Goal: Task Accomplishment & Management: Contribute content

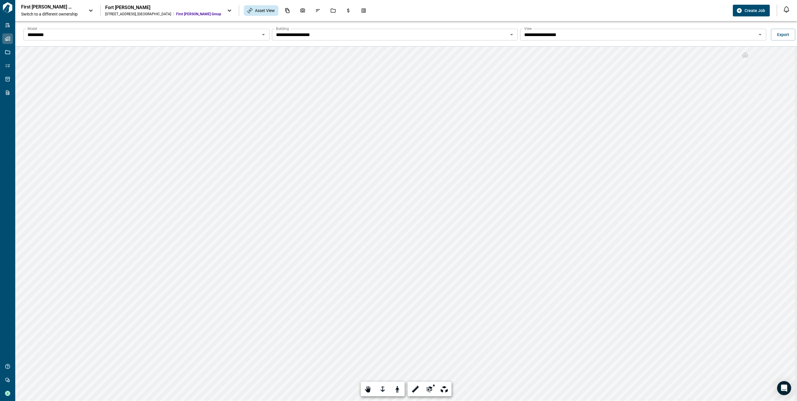
click at [52, 14] on span "Switch to a different ownership" at bounding box center [52, 14] width 62 height 6
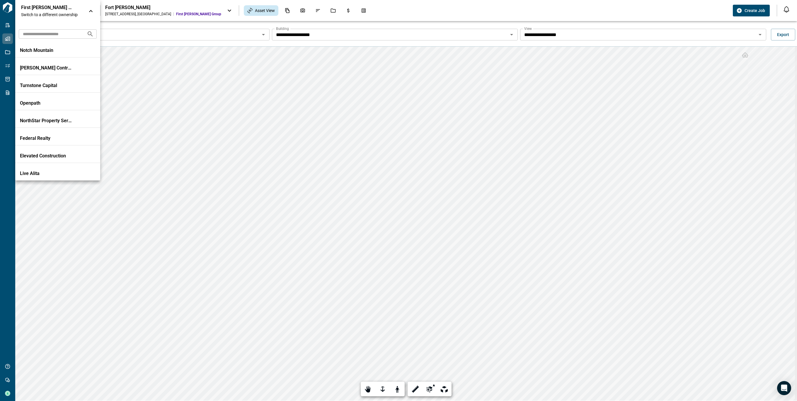
click at [9, 16] on div at bounding box center [398, 200] width 797 height 401
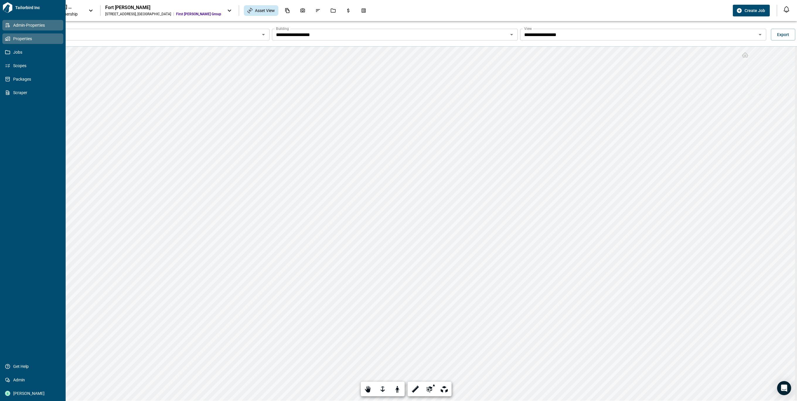
click at [7, 27] on icon at bounding box center [7, 25] width 5 height 5
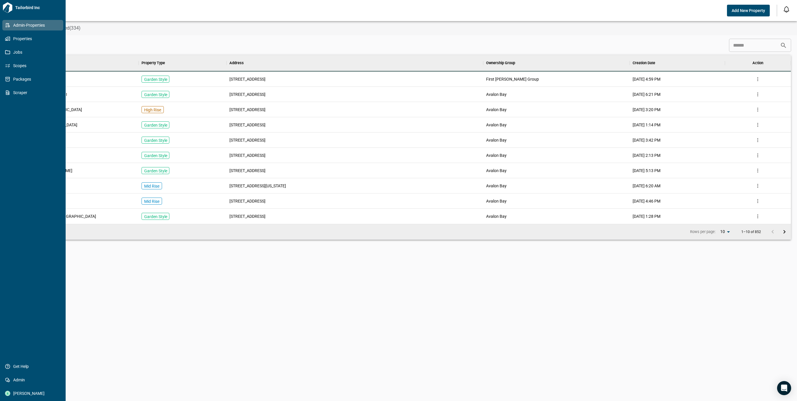
scroll to position [163, 767]
click at [9, 25] on icon at bounding box center [7, 25] width 5 height 5
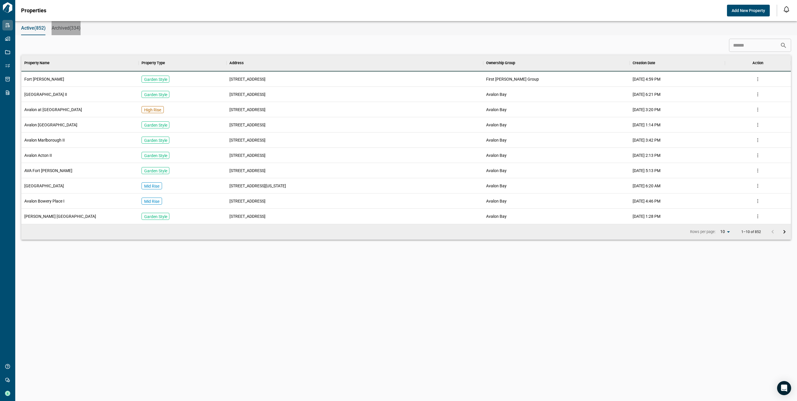
click at [63, 29] on span "Archived(334)" at bounding box center [66, 28] width 29 height 6
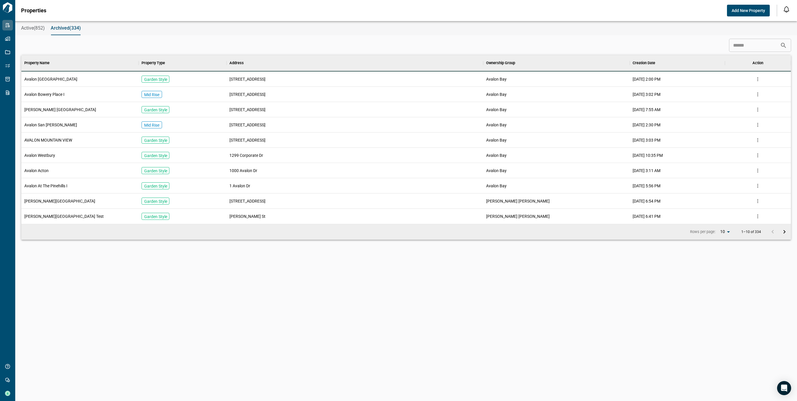
scroll to position [163, 767]
click at [739, 45] on input at bounding box center [754, 46] width 51 height 12
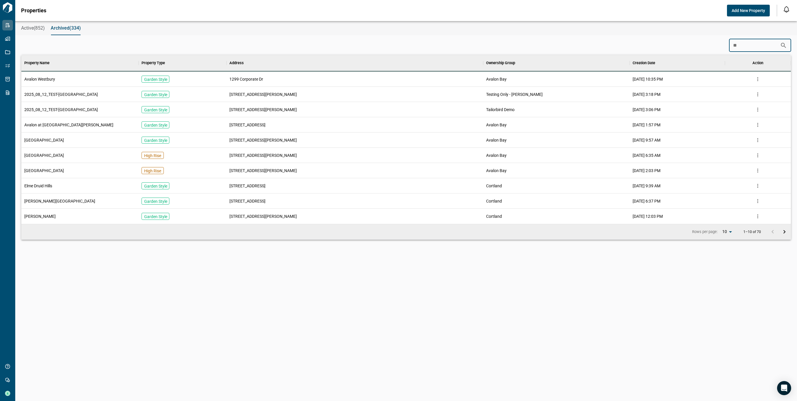
type input "*"
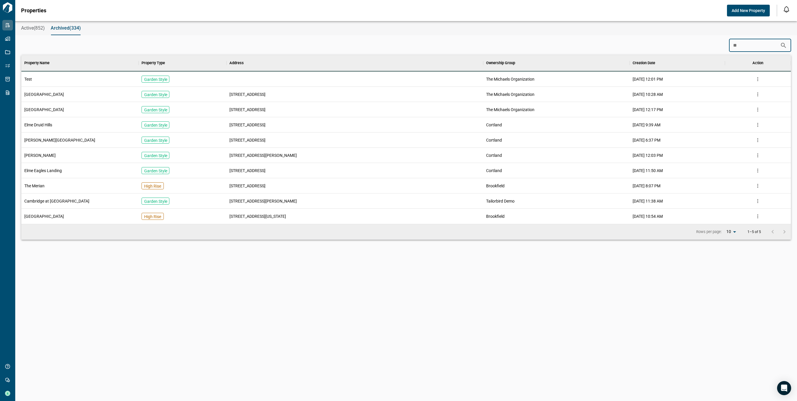
type input "*"
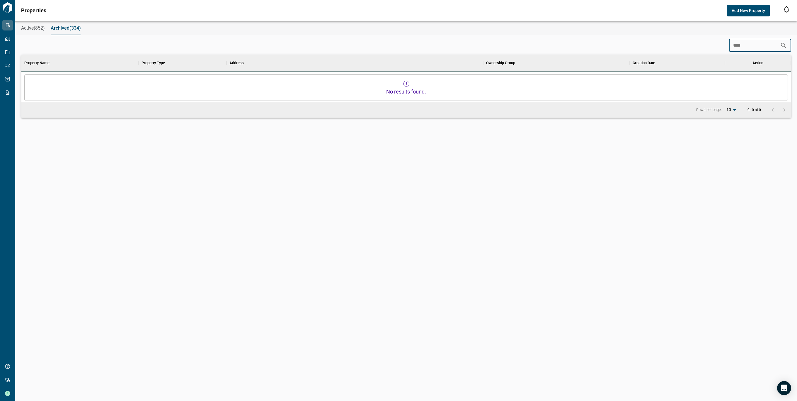
scroll to position [6, 2]
type input "****"
click at [36, 27] on span "Active(852)" at bounding box center [33, 28] width 24 height 6
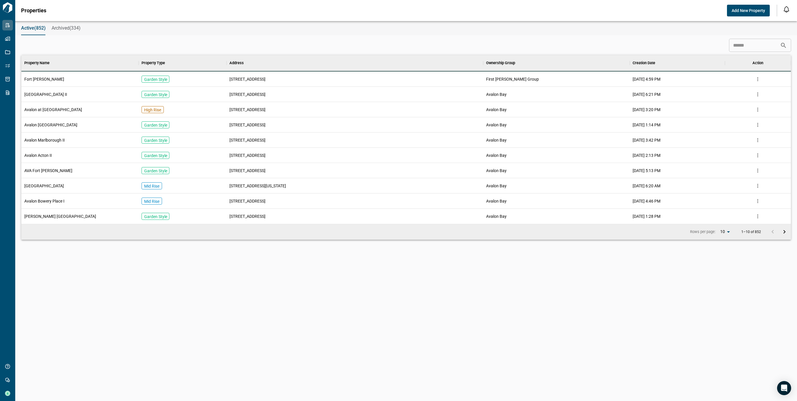
scroll to position [163, 767]
click at [755, 45] on input at bounding box center [754, 46] width 51 height 12
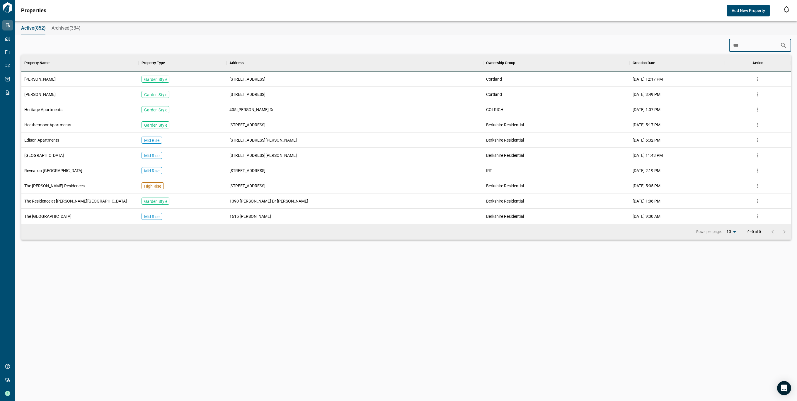
scroll to position [6, 2]
type input "***"
click at [108, 74] on div "[PERSON_NAME]" at bounding box center [79, 79] width 117 height 15
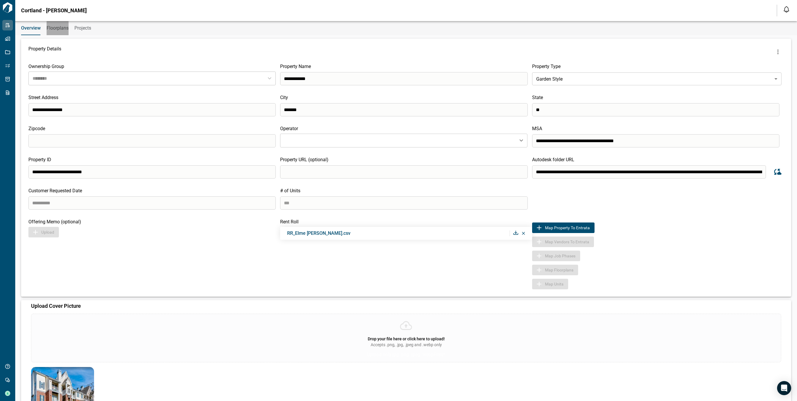
click at [47, 25] on span "Floorplans" at bounding box center [58, 28] width 22 height 6
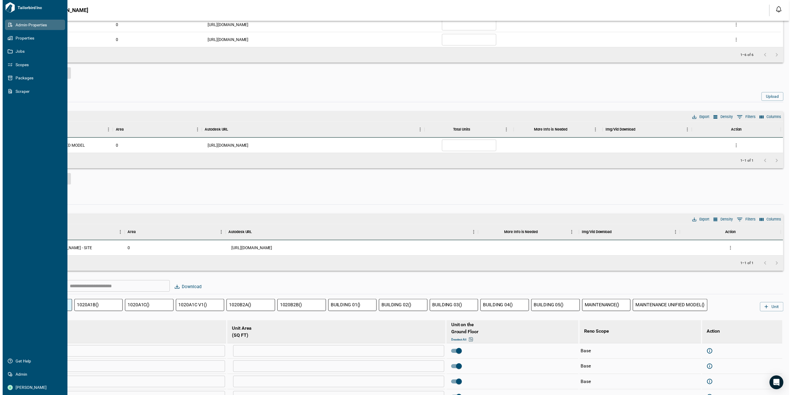
scroll to position [321, 0]
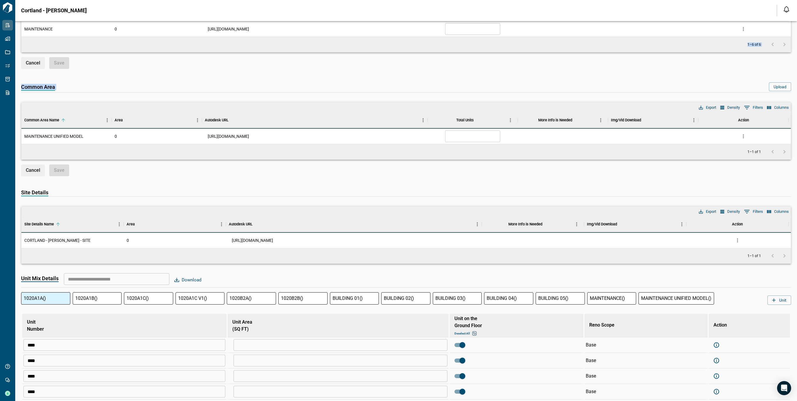
drag, startPoint x: 378, startPoint y: 94, endPoint x: -18, endPoint y: 104, distance: 396.4
click at [0, 104] on html "Tailorbird Inc Admin-Properties Properties Jobs Scopes Packages Scraper Get Hel…" at bounding box center [398, 200] width 797 height 401
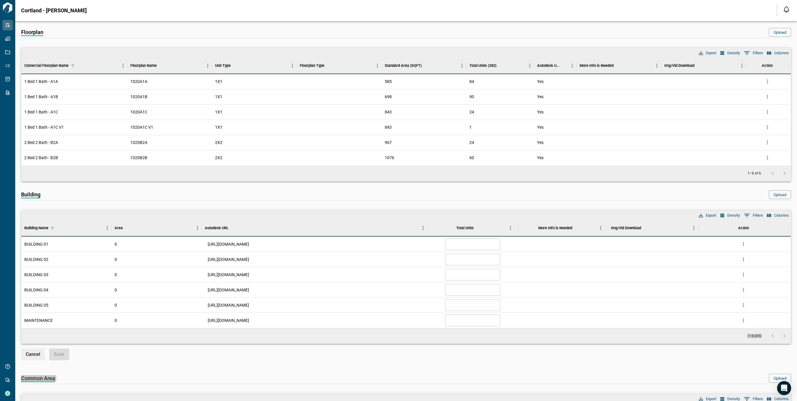
scroll to position [0, 0]
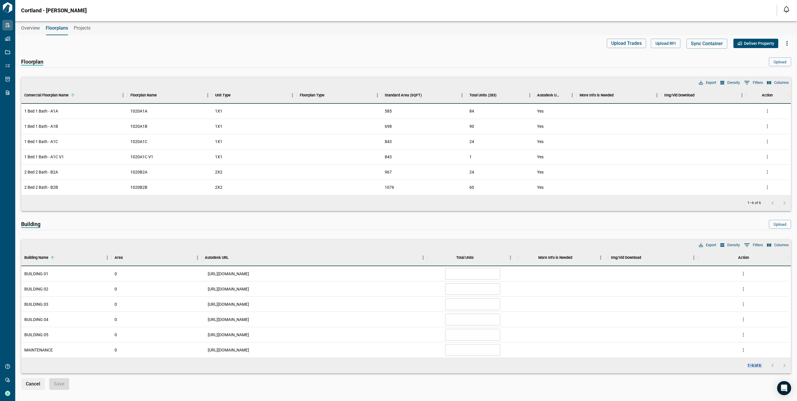
click at [786, 43] on icon "button" at bounding box center [787, 43] width 7 height 7
click at [768, 101] on p "Add Common Area" at bounding box center [764, 104] width 39 height 7
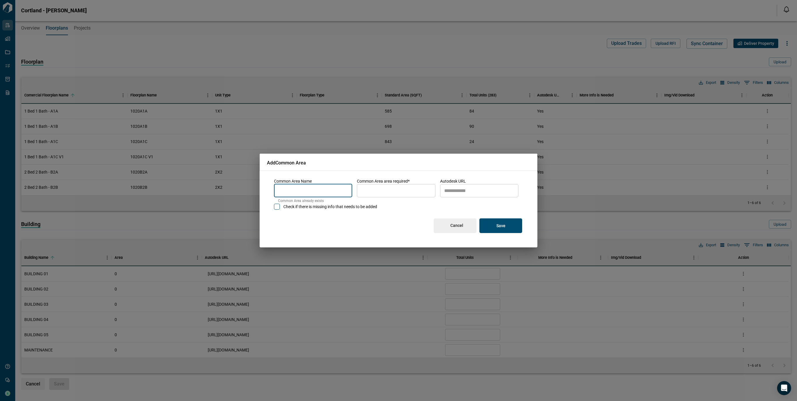
click at [313, 188] on input "name" at bounding box center [313, 190] width 78 height 16
click at [300, 189] on input "**********" at bounding box center [313, 190] width 78 height 16
type input "**********"
click at [382, 191] on input "area" at bounding box center [396, 190] width 78 height 16
type input "*"
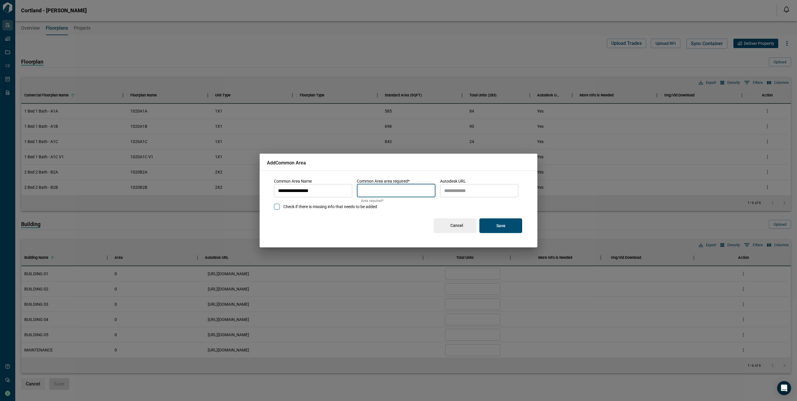
click at [492, 186] on input "autodesk_url" at bounding box center [479, 190] width 78 height 16
click at [477, 192] on input "autodesk_url" at bounding box center [479, 190] width 78 height 16
paste input "**********"
type input "**********"
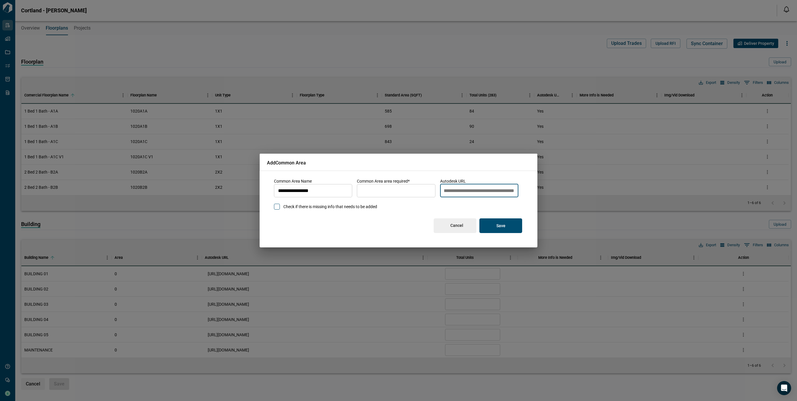
click at [504, 229] on button "Save" at bounding box center [501, 225] width 43 height 15
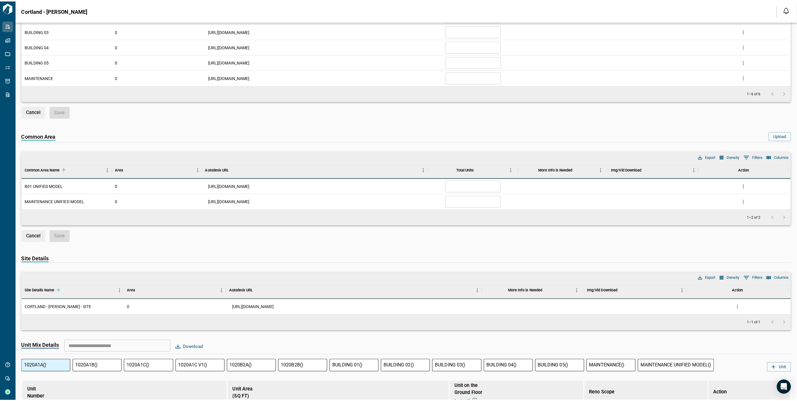
scroll to position [268, 0]
